Goal: Task Accomplishment & Management: Manage account settings

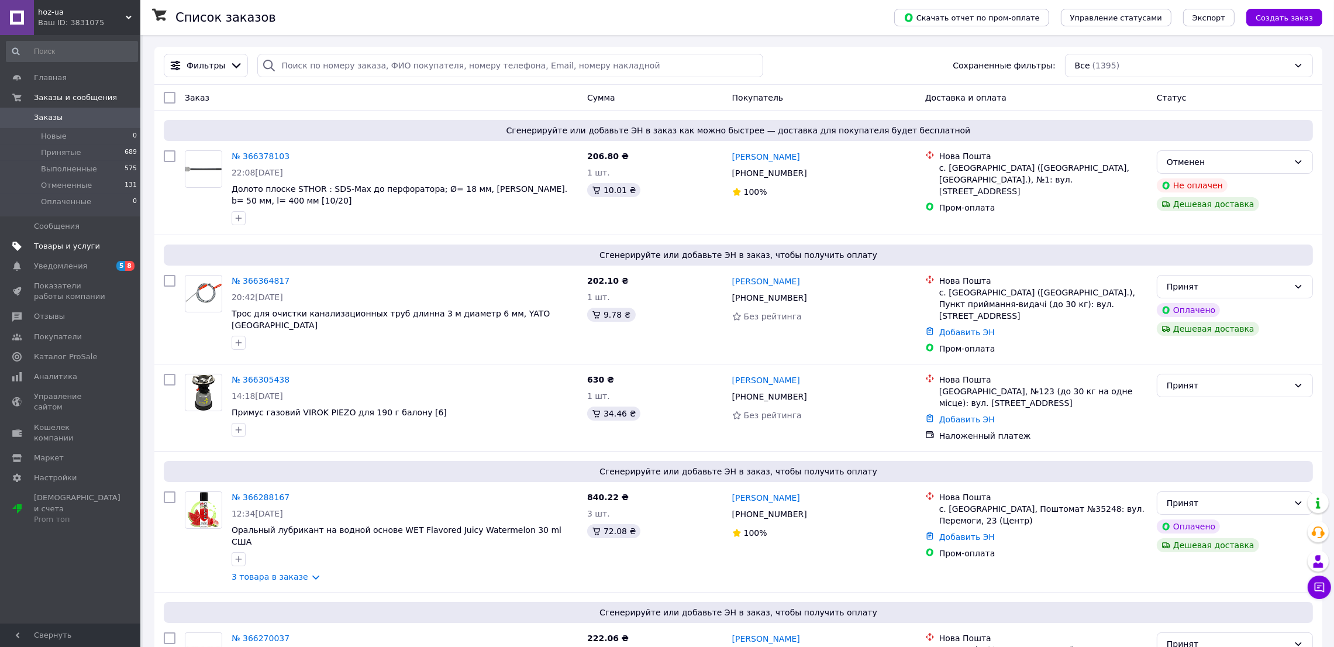
click at [60, 243] on span "Товары и услуги" at bounding box center [67, 246] width 66 height 11
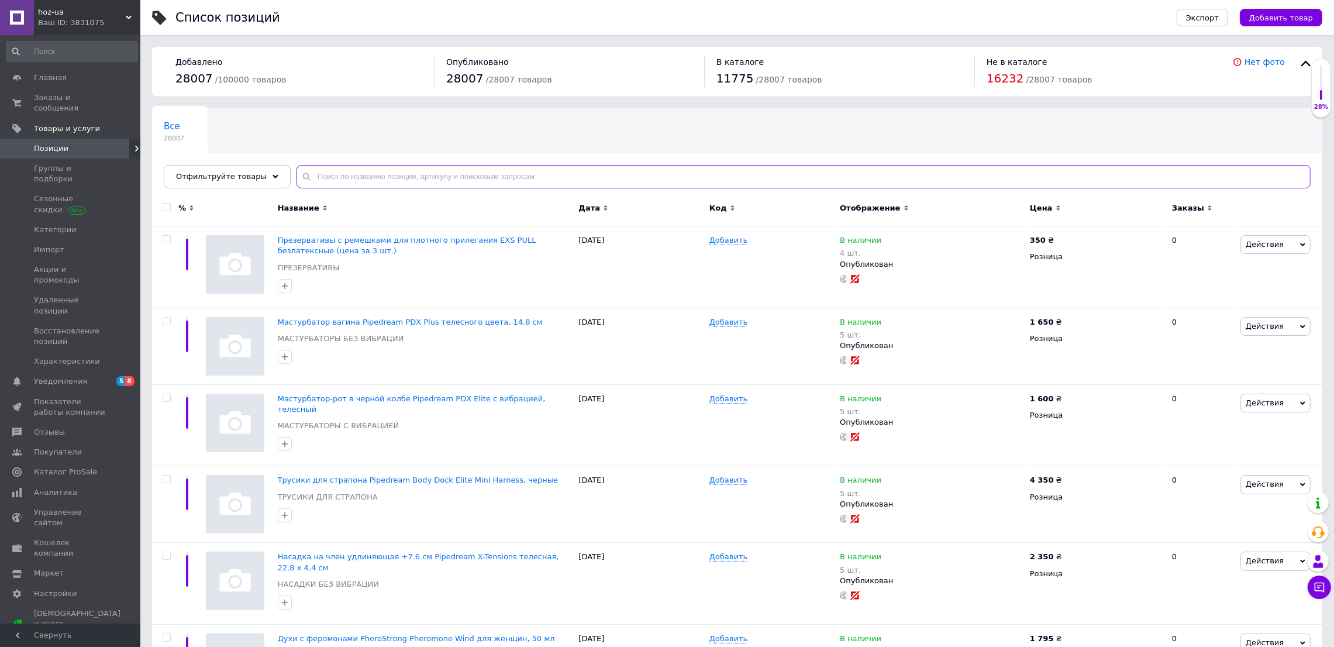
click at [375, 172] on input "text" at bounding box center [803, 176] width 1014 height 23
type input "ш"
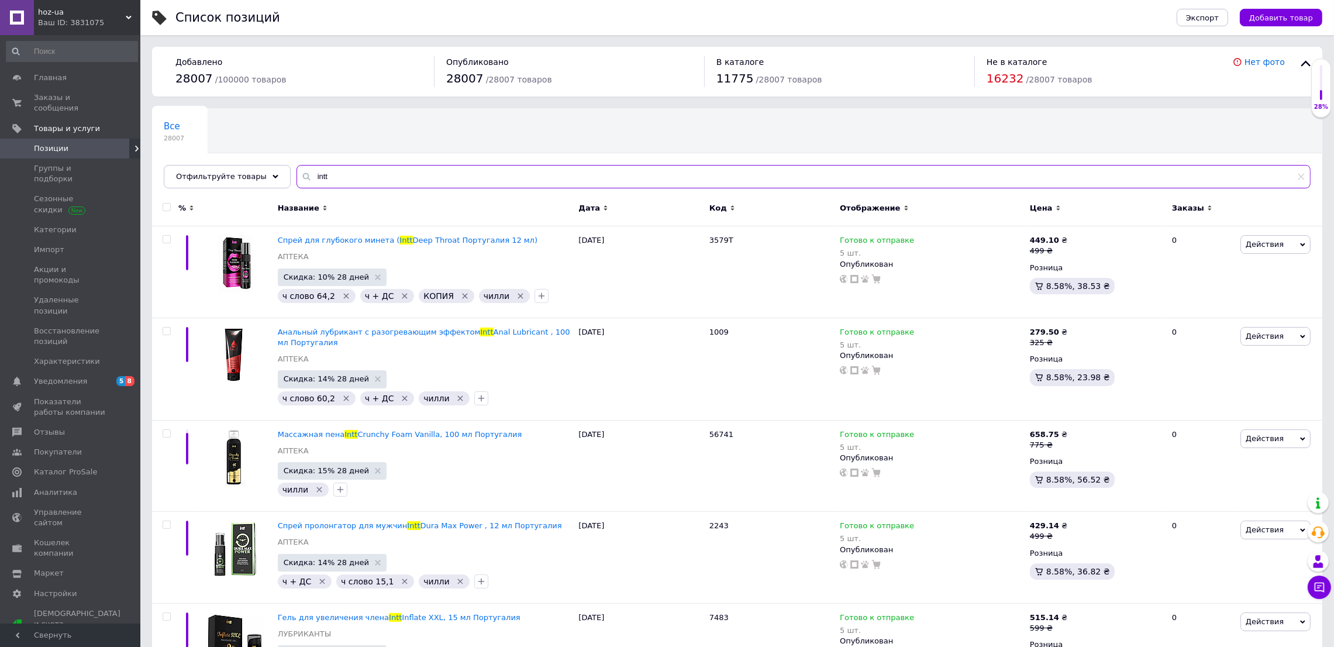
click at [338, 176] on input "intt" at bounding box center [803, 176] width 1014 height 23
type input "i"
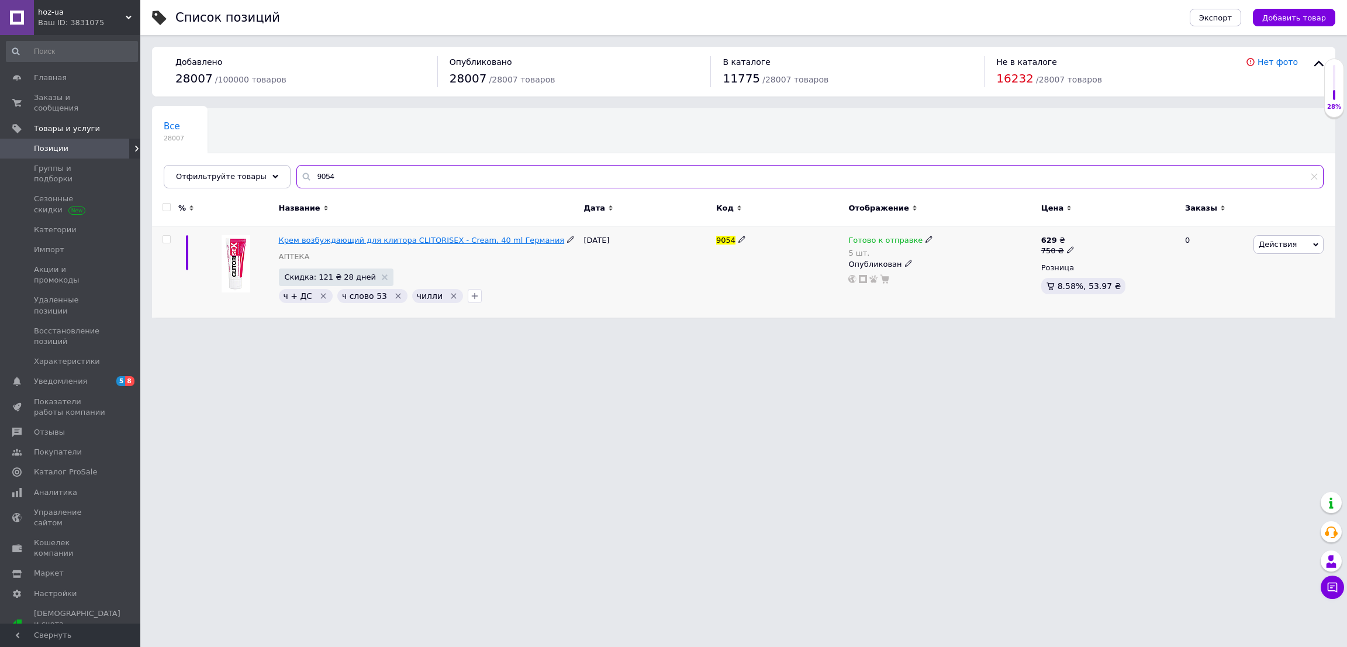
type input "9054"
click at [443, 244] on span "Крем возбуждающий для клитора CLITORISEX - Cream, 40 ml Германия" at bounding box center [422, 240] width 286 height 9
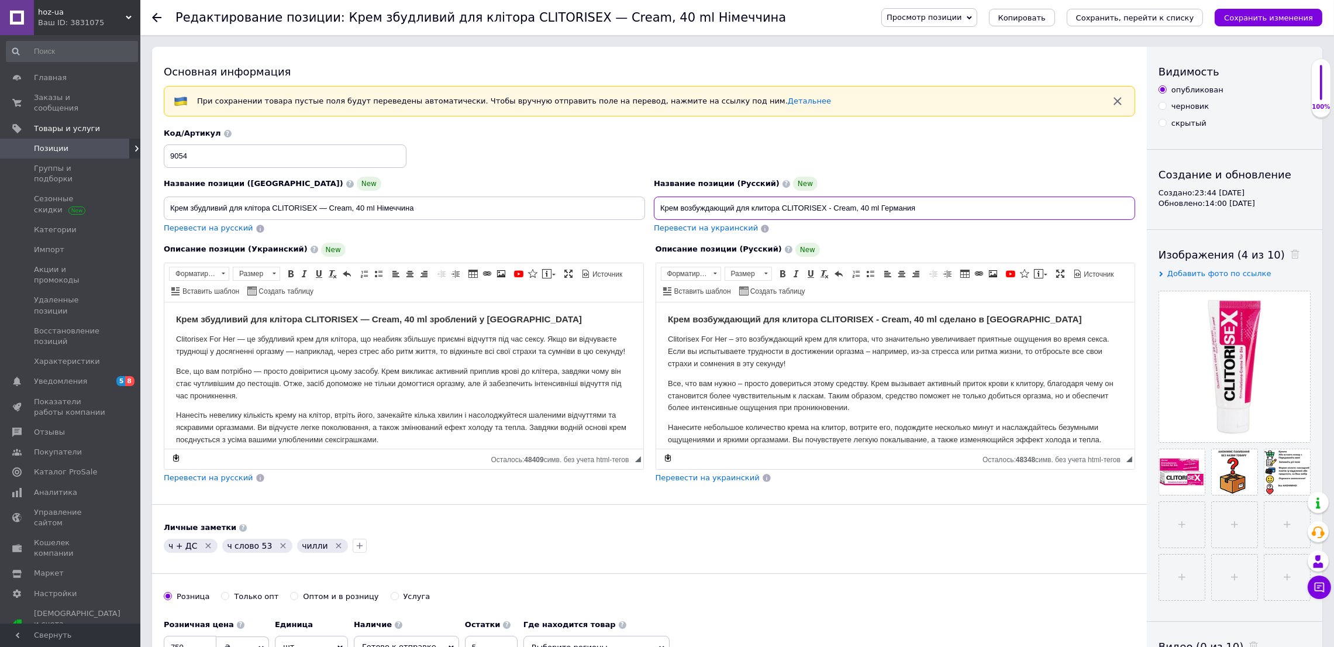
drag, startPoint x: 783, startPoint y: 208, endPoint x: 880, endPoint y: 204, distance: 97.1
click at [880, 204] on input "Крем возбуждающий для клитора CLITORISEX - Cream, 40 ml Германия" at bounding box center [894, 207] width 481 height 23
click at [793, 154] on div "Код/Артикул 9054" at bounding box center [650, 148] width 980 height 49
click at [781, 208] on input "Крем возбуждающий для клитора CLITORISEX - Cream, 40 ml Германия" at bounding box center [894, 207] width 481 height 23
type input "Крем возбуждающий для женщин CLITORISEX - Cream, 40 ml Германия"
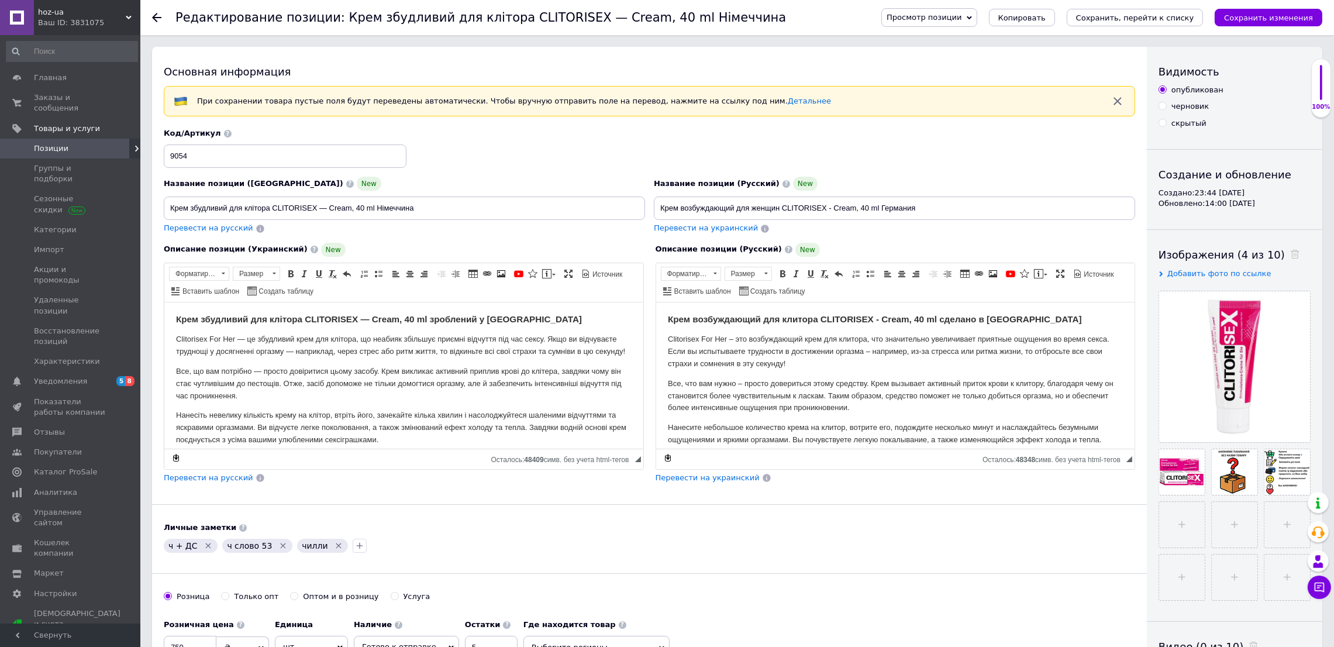
click at [817, 316] on strong "Крем возбуждающий для клитора CLITORISEX - Cream, 40 ml сделано в [GEOGRAPHIC_D…" at bounding box center [874, 318] width 414 height 10
click at [863, 341] on p "Clitorisex For Her – это возбуждающий крем для клитора, что значительно увеличи…" at bounding box center [894, 351] width 455 height 36
click at [866, 338] on p "Clitorisex For Her – это возбуждающий крем для клитора, что значительно увеличи…" at bounding box center [894, 351] width 455 height 36
click at [1106, 340] on p "Clitorisex For Her – это возбуждающий крем для женщин, что значительно увеличив…" at bounding box center [894, 351] width 455 height 36
click at [893, 354] on p "Clitorisex For Her – это возбуждающий крем для женщин, что значительно увеличив…" at bounding box center [894, 351] width 455 height 36
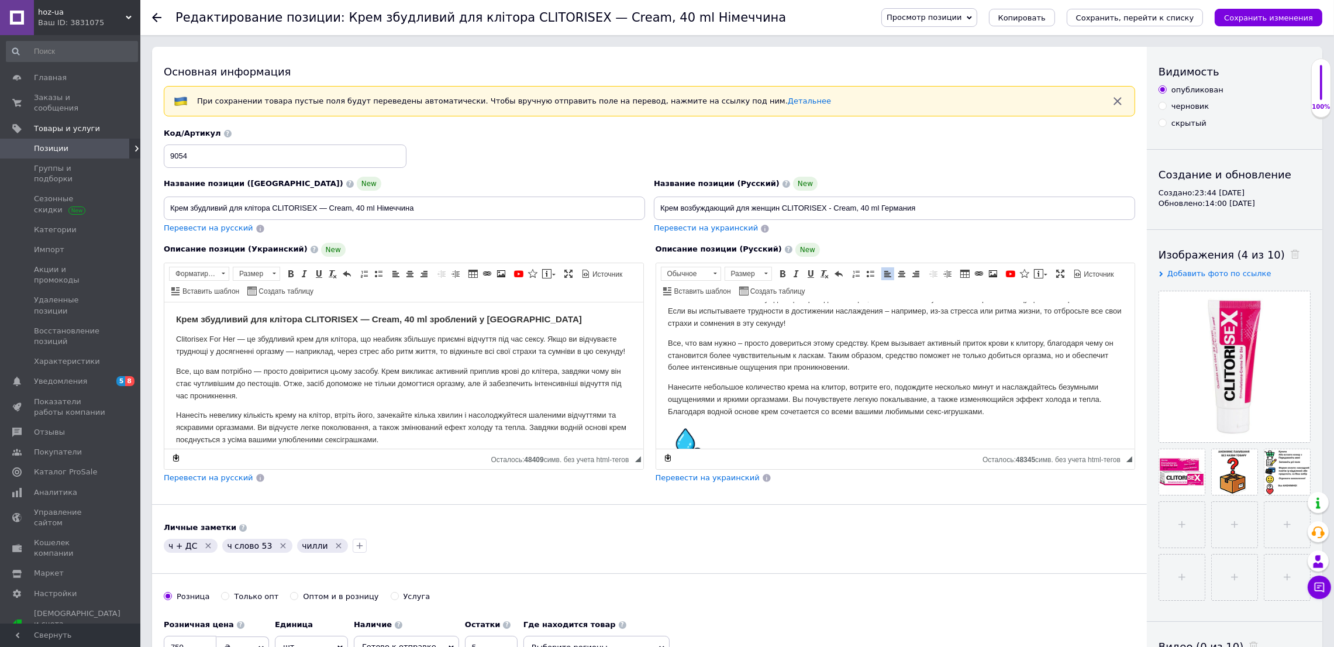
scroll to position [41, 0]
click at [1042, 341] on p "Все, что вам нужно – просто довериться этому средству. Крем вызывает активный п…" at bounding box center [894, 354] width 455 height 36
click at [733, 352] on p "Все, что вам нужно – просто довериться этому средству. Крем вызывает активный п…" at bounding box center [894, 354] width 455 height 36
click at [768, 351] on p "Все, что вам нужно – просто довериться этому средству. Крем вызывает активный п…" at bounding box center [894, 354] width 455 height 36
click at [862, 354] on p "Все, что вам нужно – просто довериться этому средству. Крем вызывает активный п…" at bounding box center [894, 354] width 455 height 36
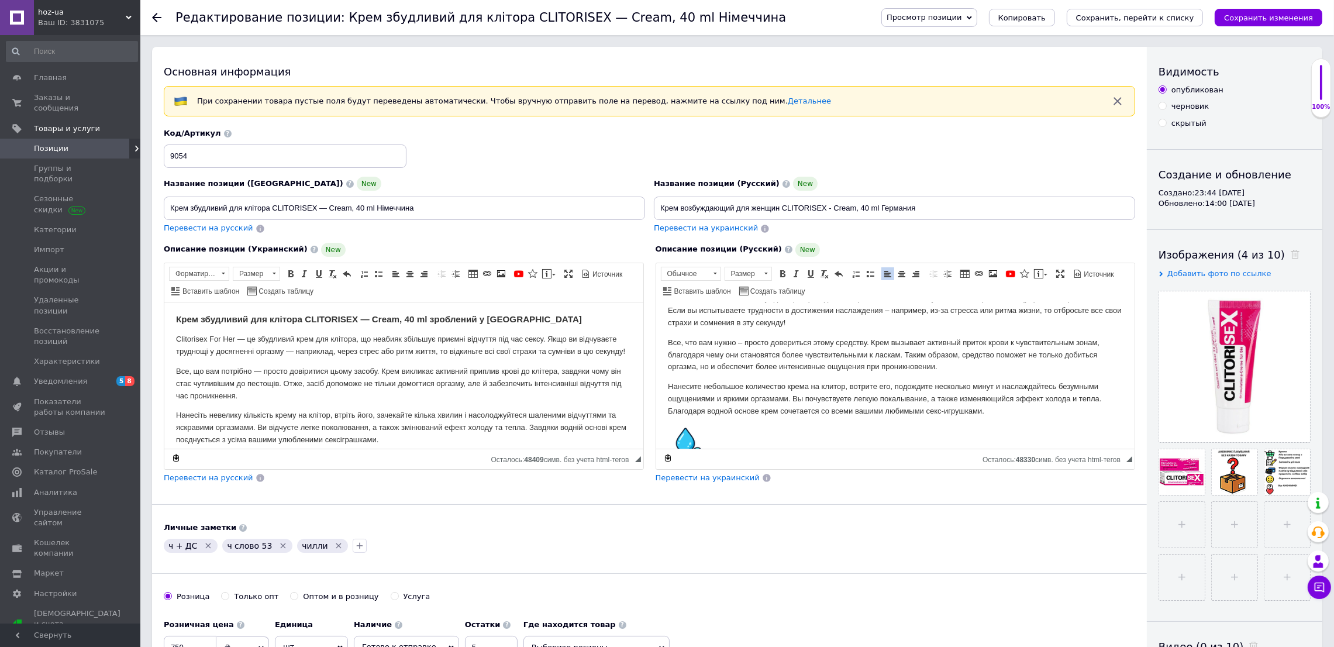
click at [898, 355] on p "Все, что вам нужно – просто довериться этому средству. Крем вызывает активный п…" at bounding box center [894, 354] width 455 height 36
click at [695, 362] on p "Все, что вам нужно – просто довериться этому средству. Крем вызывает активный п…" at bounding box center [894, 354] width 455 height 36
drag, startPoint x: 786, startPoint y: 403, endPoint x: 715, endPoint y: 398, distance: 71.0
click at [715, 398] on p "Нанесите небольшое количество крема на клитор, вотрите его, подождите несколько…" at bounding box center [894, 398] width 455 height 36
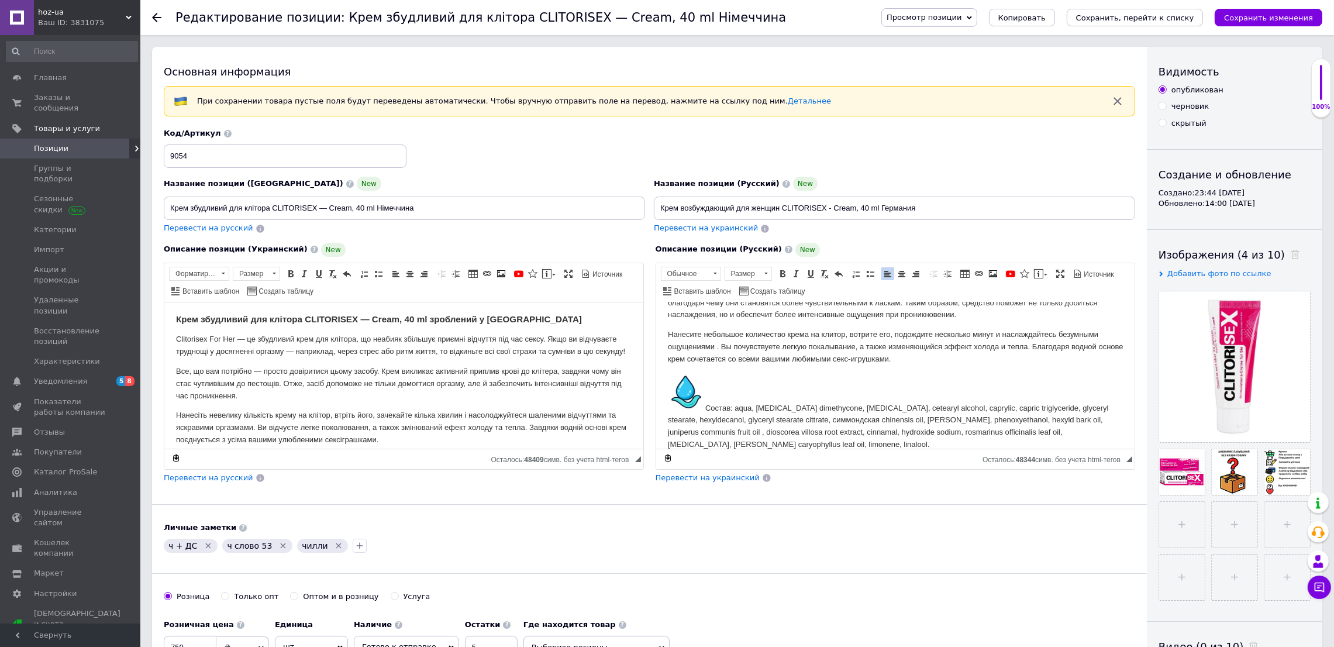
scroll to position [105, 0]
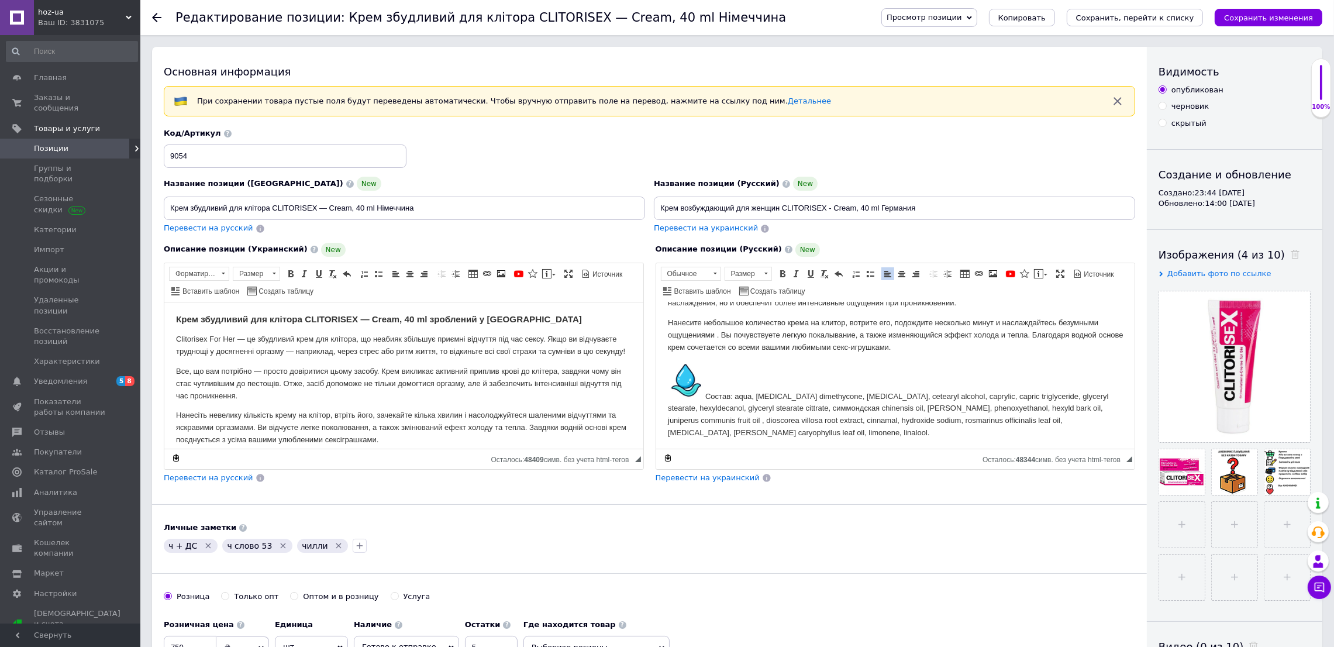
click at [875, 345] on p "Нанесите небольшое количество крема на клитор, вотрите его, подождите несколько…" at bounding box center [894, 334] width 455 height 36
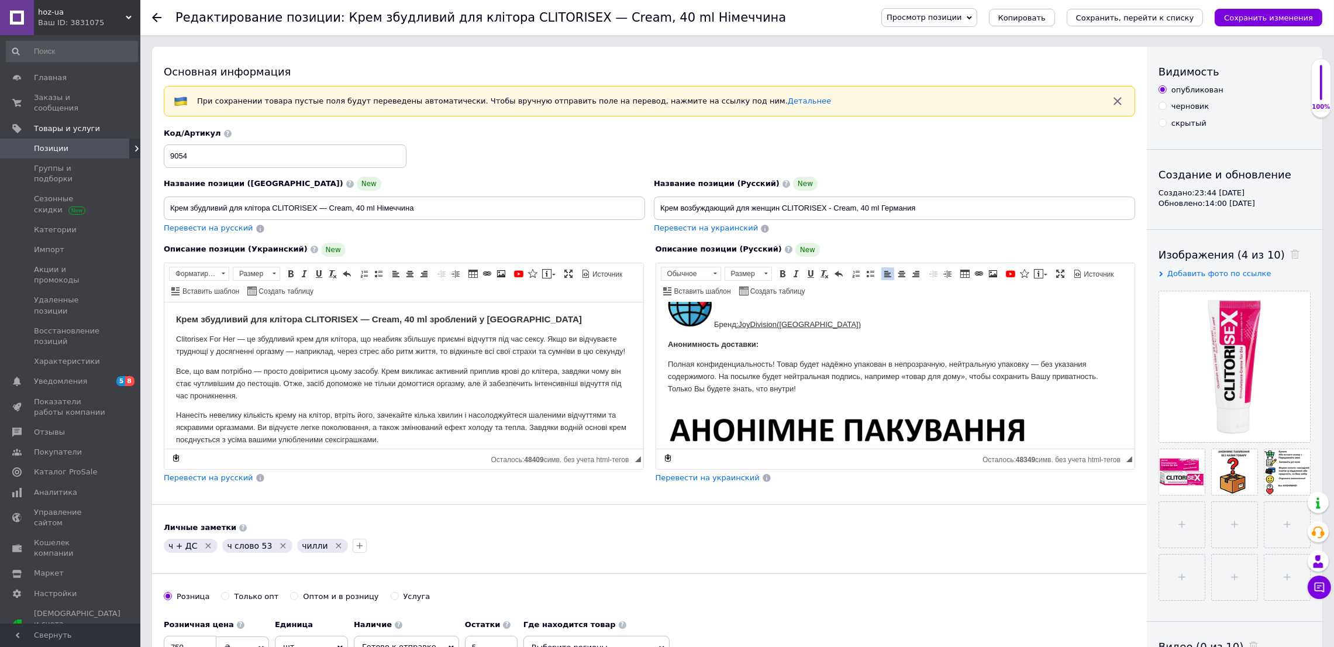
scroll to position [1080, 0]
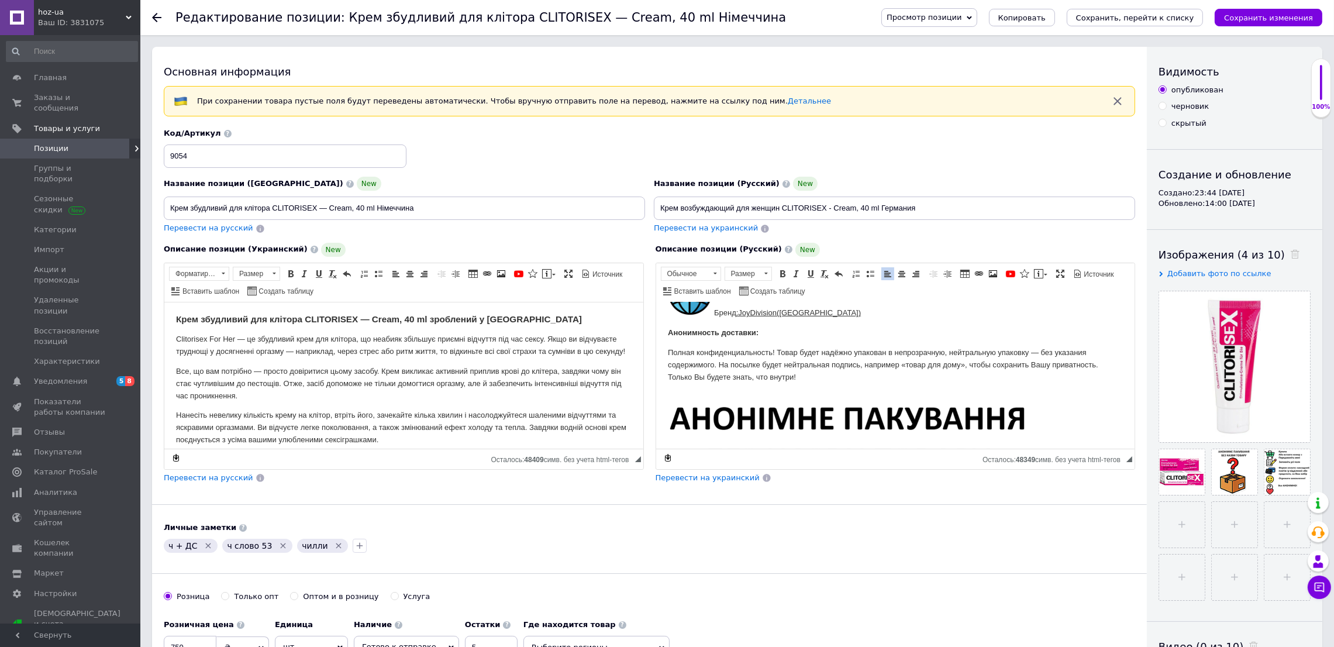
click at [692, 482] on span "Перевести на украинский" at bounding box center [707, 477] width 104 height 9
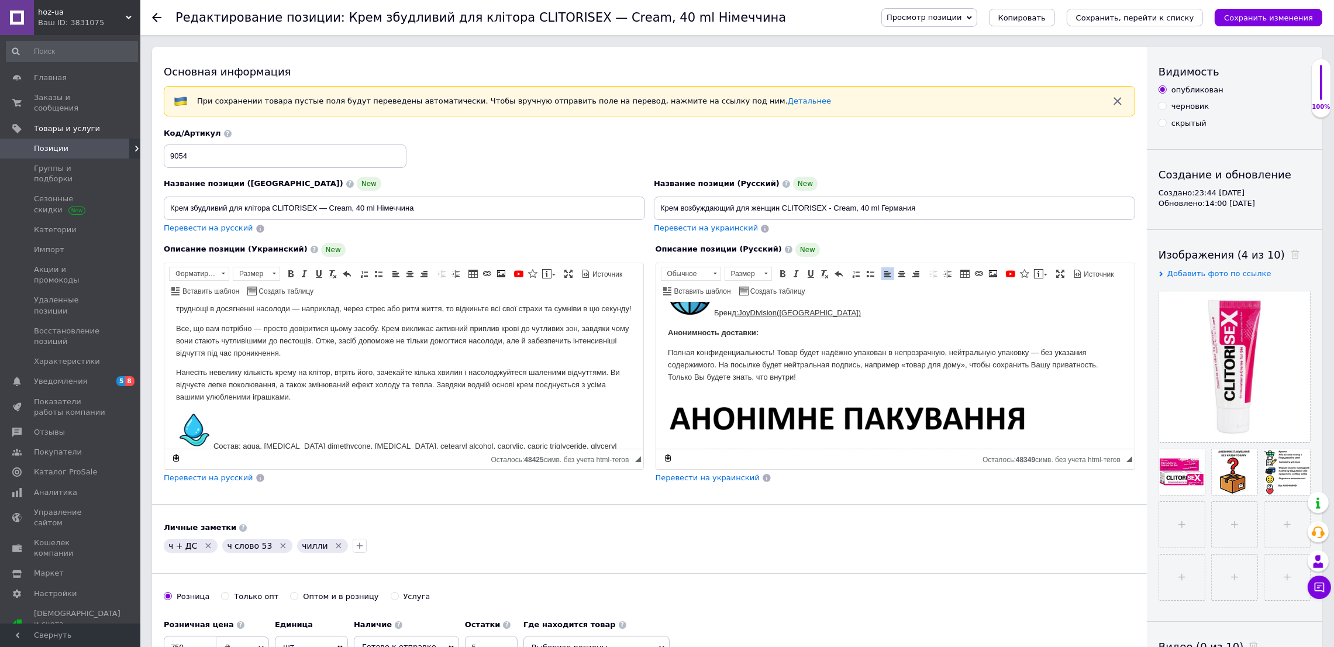
scroll to position [39, 0]
click at [721, 482] on span "Перевести на украинский" at bounding box center [707, 477] width 104 height 9
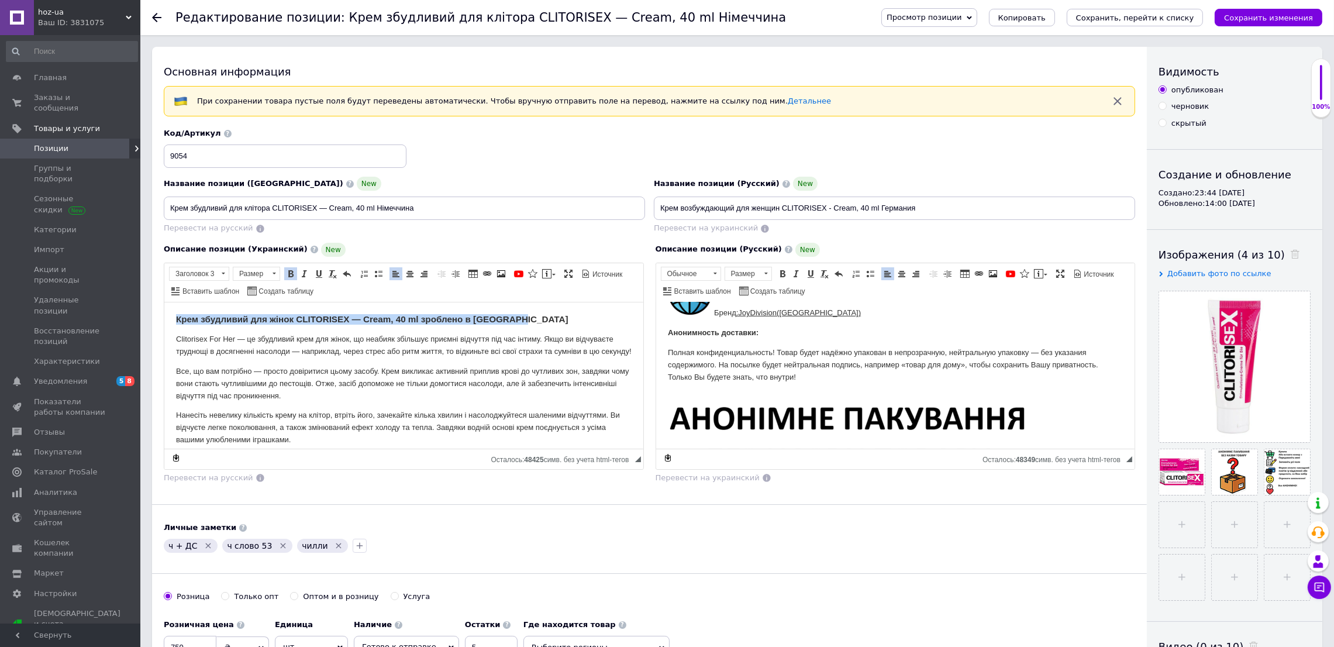
drag, startPoint x: 538, startPoint y: 319, endPoint x: 167, endPoint y: 302, distance: 371.7
copy strong "Крем збудливий для жінок CLITORISEX — Cream, 40 ml зроблено в [GEOGRAPHIC_DATA]"
click at [441, 195] on div "Название позиции (Украинский) New Крем збудливий для клітора CLITORISEX — Cream…" at bounding box center [404, 198] width 481 height 43
click at [438, 208] on input "Крем збудливий для клітора CLITORISEX — Cream, 40 ml Німеччина" at bounding box center [404, 207] width 481 height 23
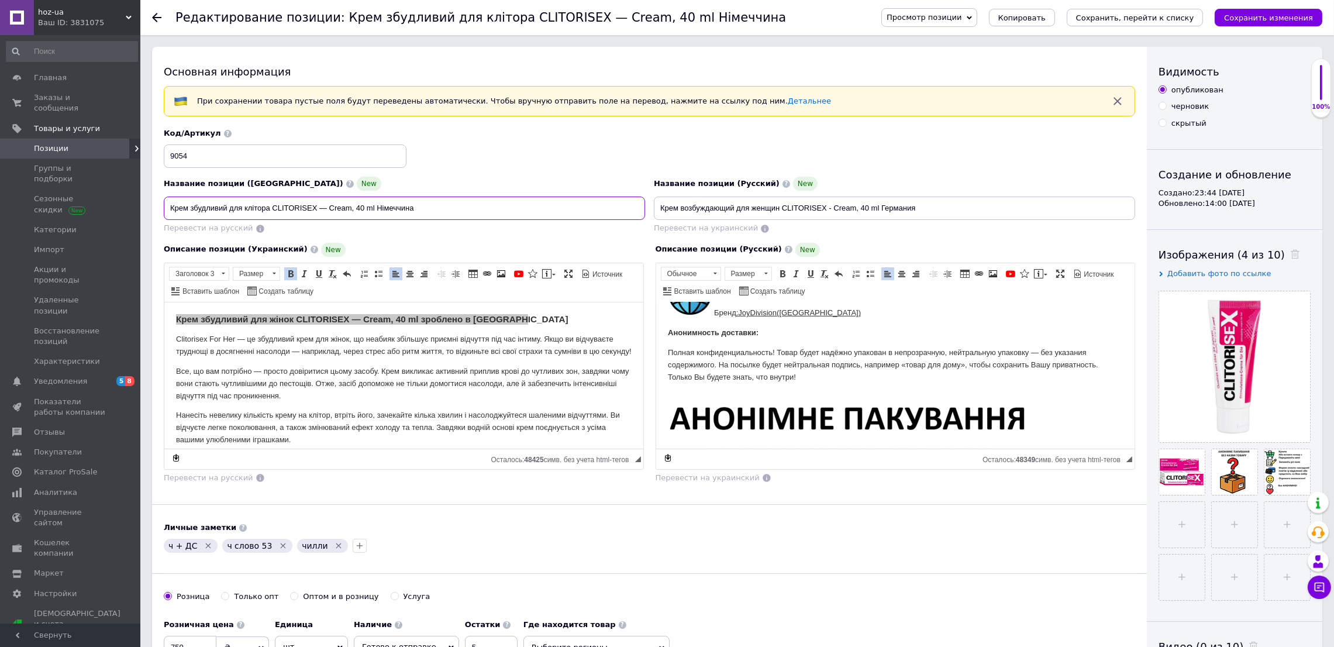
drag, startPoint x: 430, startPoint y: 208, endPoint x: 147, endPoint y: 193, distance: 283.9
paste input "інок CLITORISEX — Cream, 40 ml зроблено в [GEOGRAPHIC_DATA]"
type input "Крем збудливий для жінок CLITORISEX — Cream, 40 ml зроблено в [GEOGRAPHIC_DATA]"
click at [1260, 14] on icon "Сохранить изменения" at bounding box center [1268, 17] width 89 height 9
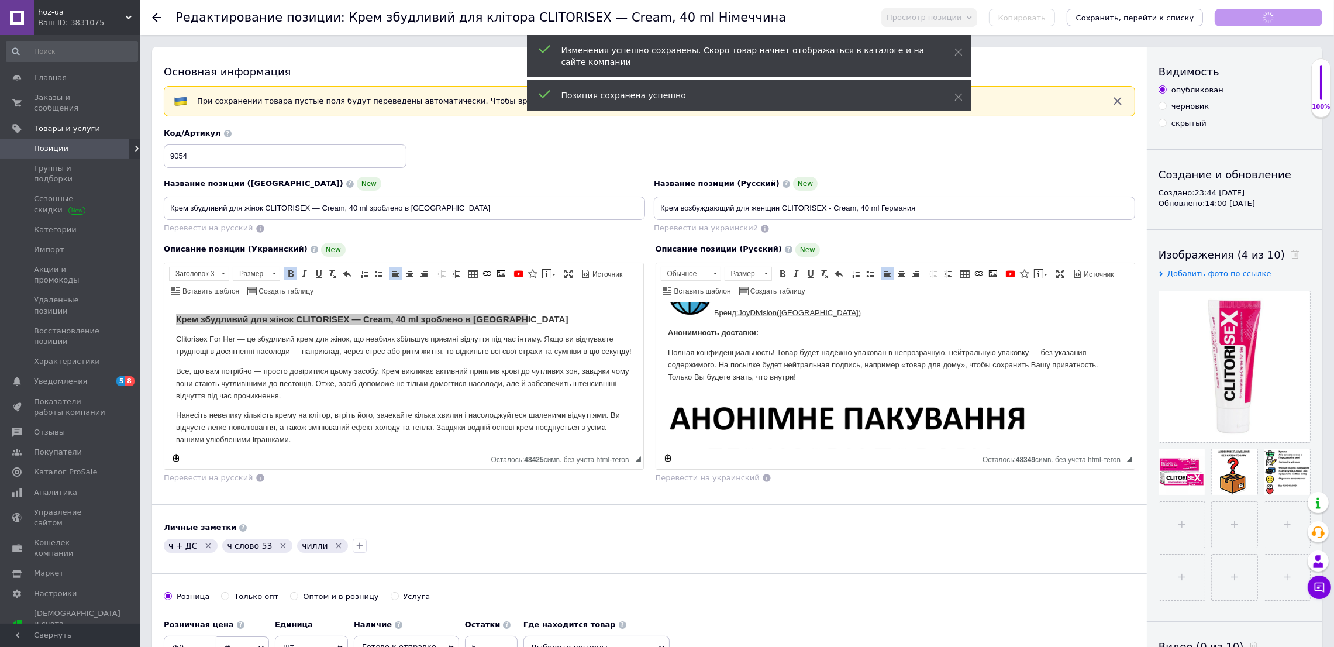
scroll to position [1080, 0]
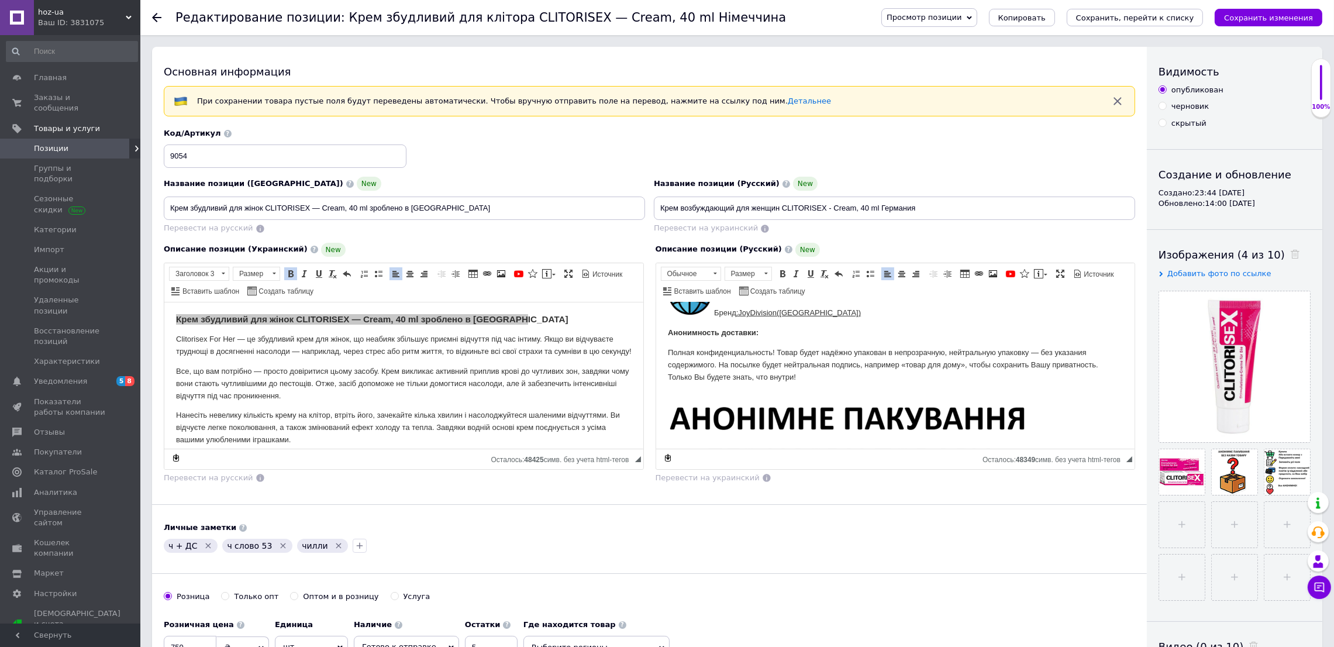
drag, startPoint x: 638, startPoint y: 464, endPoint x: 645, endPoint y: 479, distance: 16.2
click at [650, 483] on div "Описание позиции (Украинский) New Rich Text Editor, 18D3061B-4B63-420C-BBA4-13F…" at bounding box center [649, 363] width 983 height 253
drag, startPoint x: 637, startPoint y: 457, endPoint x: 648, endPoint y: 473, distance: 19.5
click at [648, 473] on div "Описание позиции (Украинский) New Rich Text Editor, 18D3061B-4B63-420C-BBA4-13F…" at bounding box center [404, 363] width 492 height 253
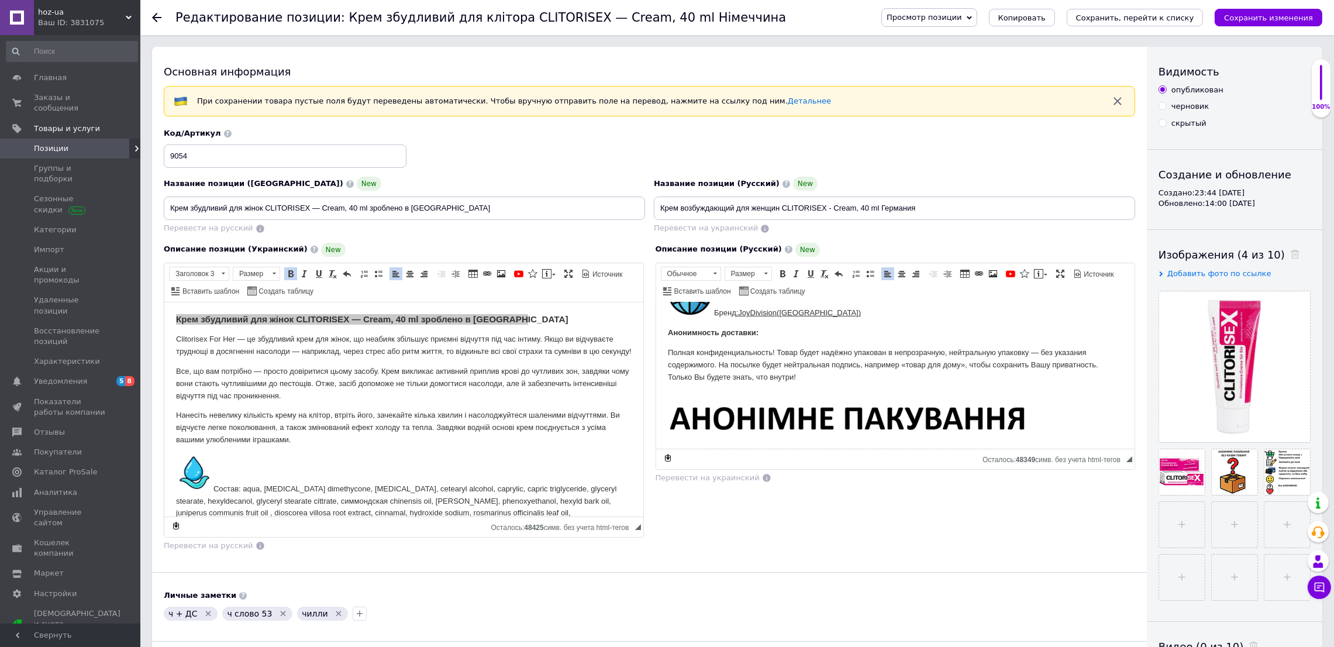
drag, startPoint x: 638, startPoint y: 459, endPoint x: 703, endPoint y: 561, distance: 121.0
click at [703, 561] on div "Основная информация При сохранении товара пустые поля будут переведены автомати…" at bounding box center [649, 426] width 994 height 758
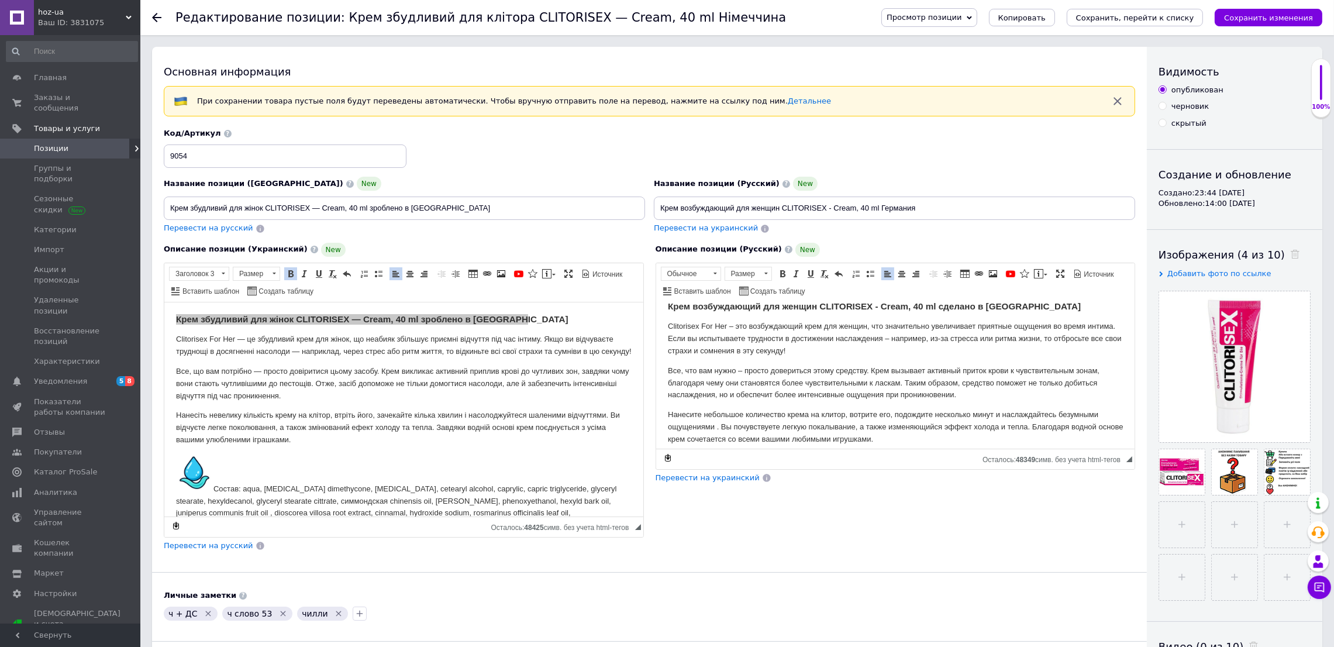
scroll to position [16, 0]
click at [954, 393] on p "Все, что вам нужно – просто довериться этому средству. Крем вызывает активный п…" at bounding box center [894, 379] width 455 height 36
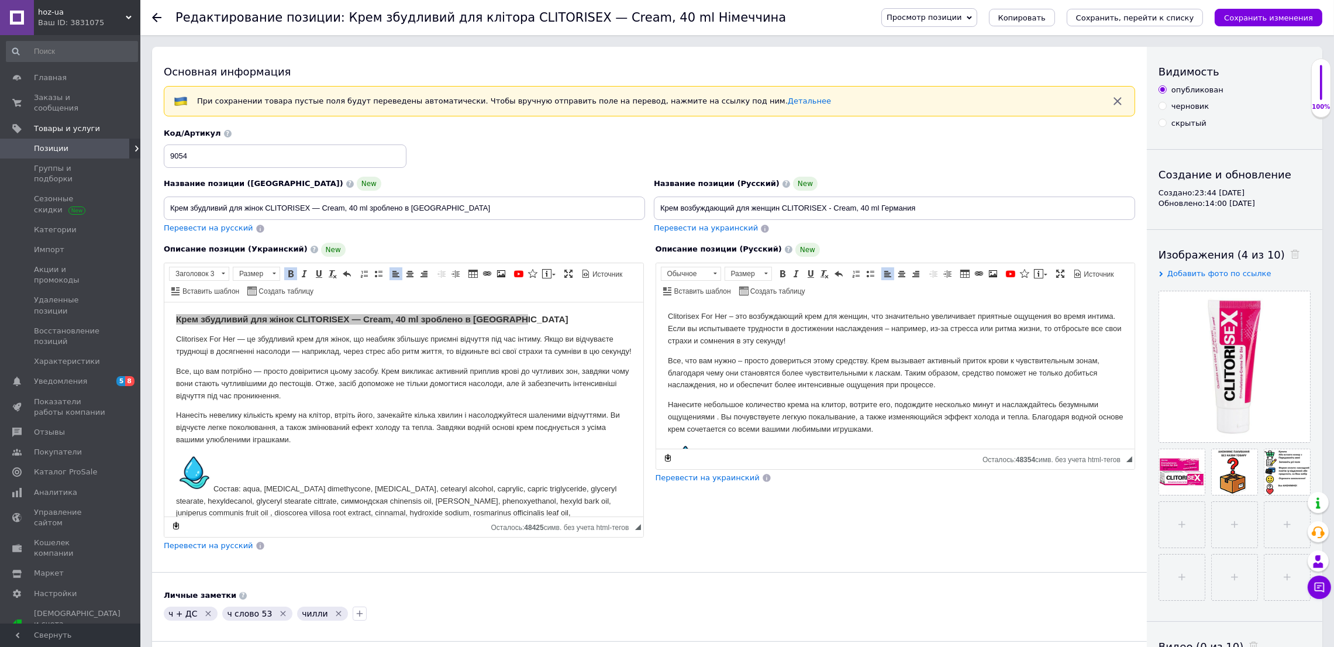
scroll to position [33, 0]
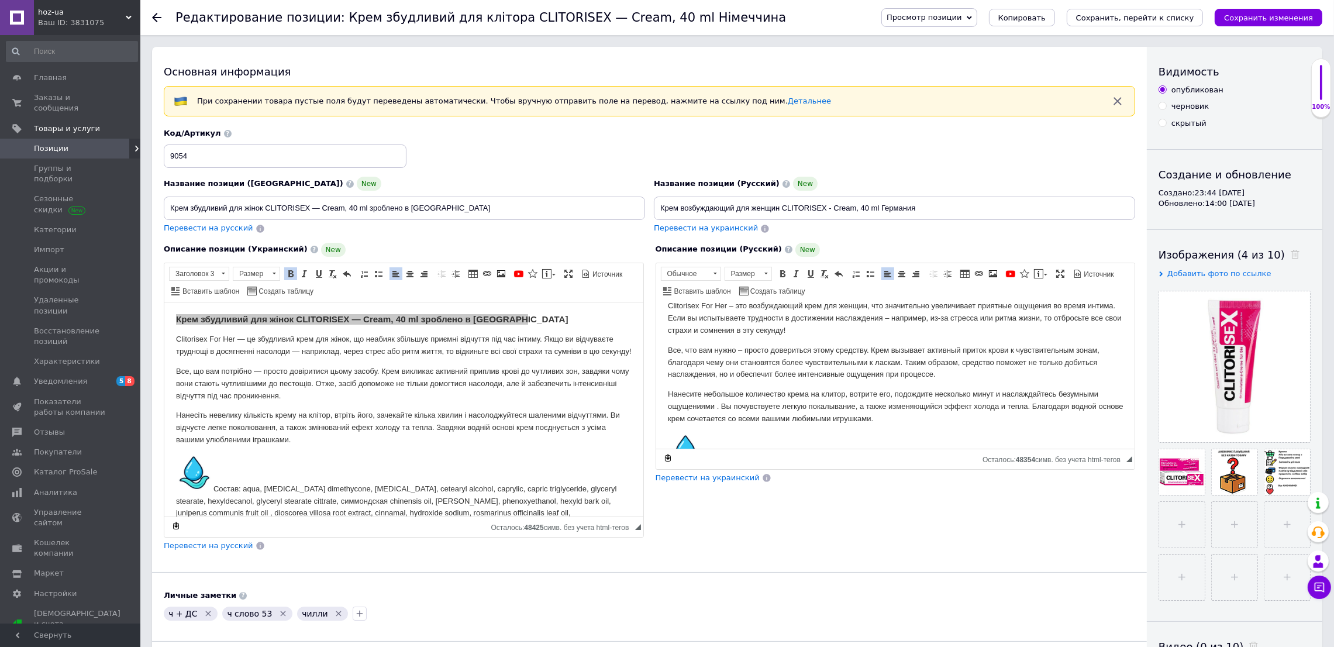
click at [809, 398] on p "Нанесите небольшое количество крема на клитор, вотрите его, подождите несколько…" at bounding box center [894, 406] width 455 height 36
click at [923, 388] on p "Нанесите небольшое количество крема чувствительные зоны(на клитор, вотрите его,…" at bounding box center [894, 406] width 455 height 36
click at [699, 482] on span "Перевести на украинский" at bounding box center [707, 477] width 104 height 9
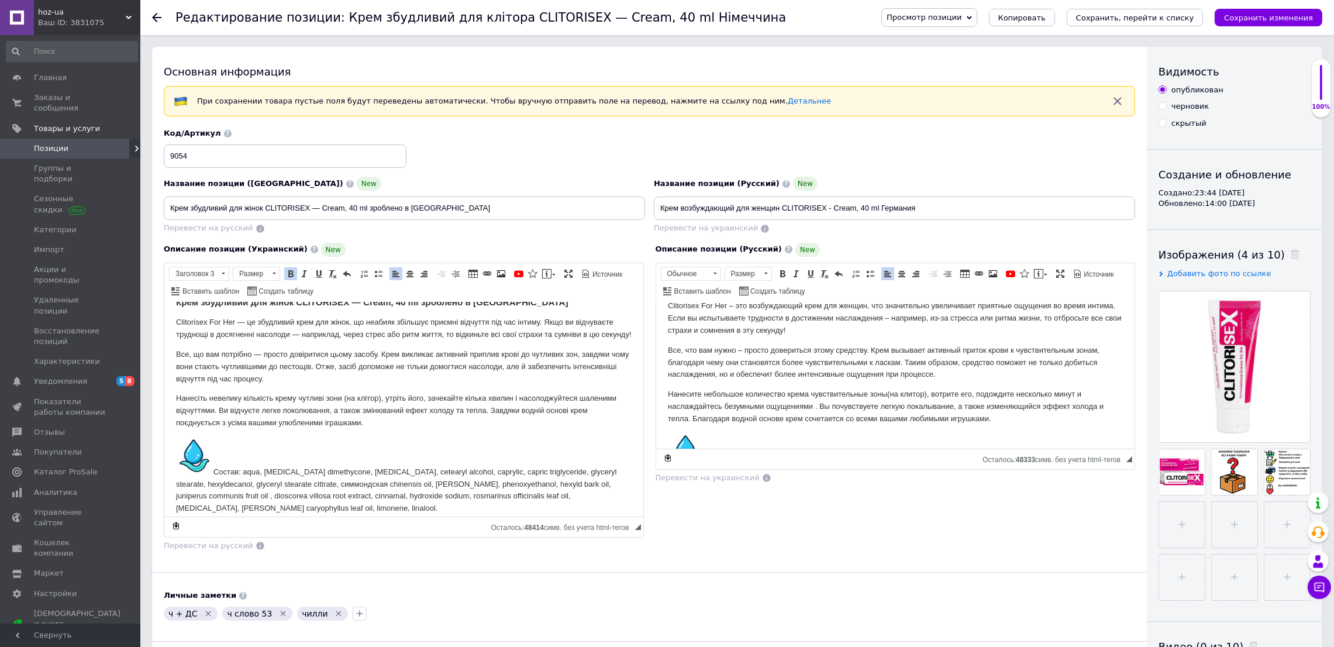
scroll to position [0, 0]
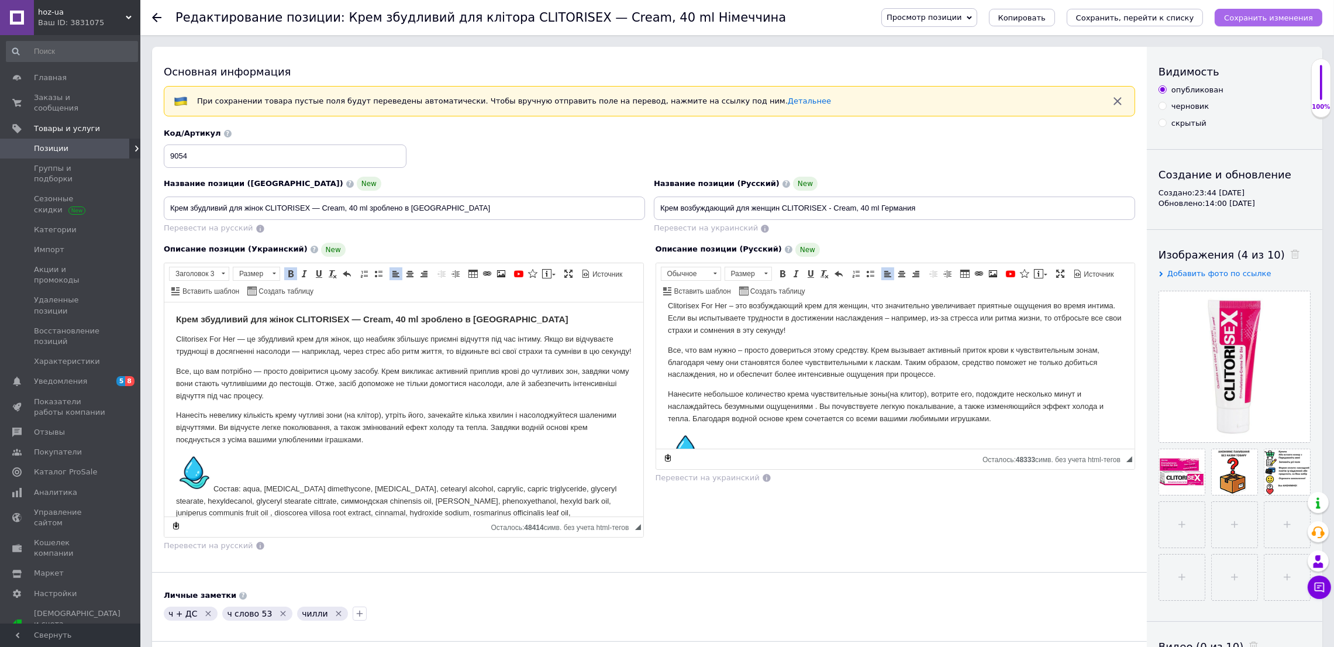
click at [1264, 19] on icon "Сохранить изменения" at bounding box center [1268, 17] width 89 height 9
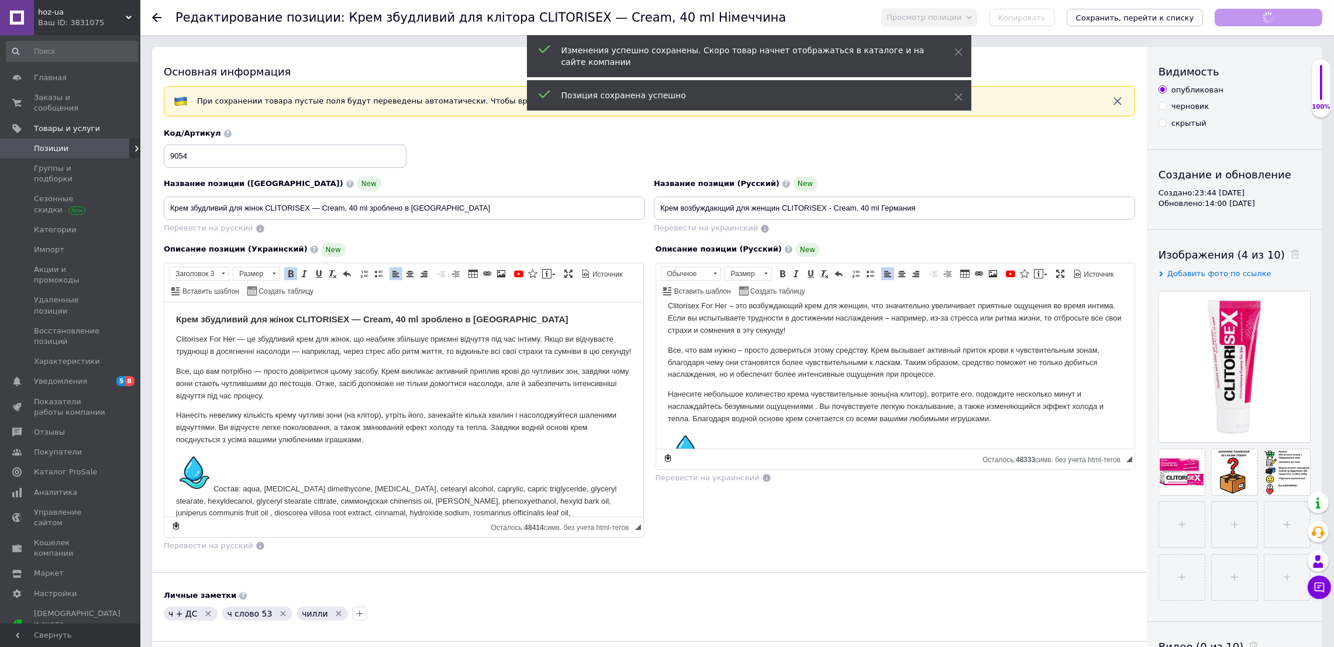
scroll to position [33, 0]
